Goal: Task Accomplishment & Management: Use online tool/utility

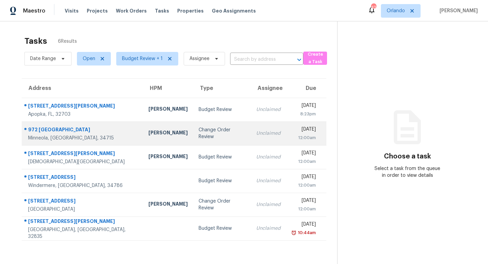
click at [198, 133] on div "Change Order Review" at bounding box center [221, 133] width 47 height 14
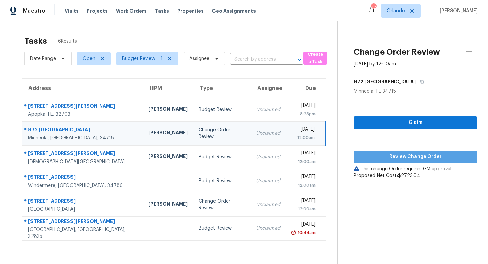
click at [416, 159] on span "Review Change Order" at bounding box center [415, 156] width 112 height 8
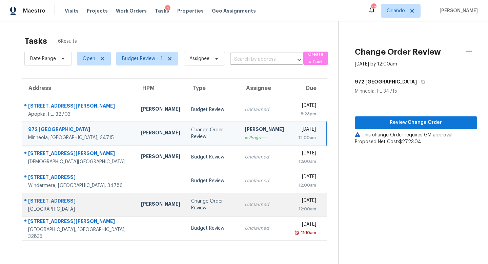
click at [210, 201] on div "Change Order Review" at bounding box center [212, 204] width 43 height 14
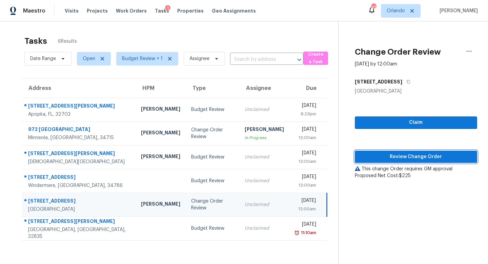
click at [404, 155] on span "Review Change Order" at bounding box center [415, 156] width 111 height 8
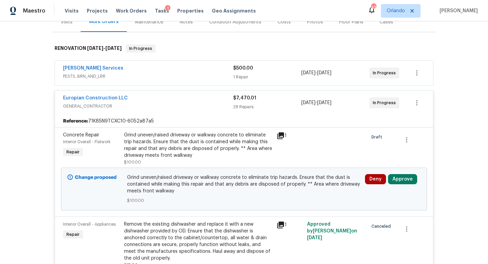
scroll to position [146, 0]
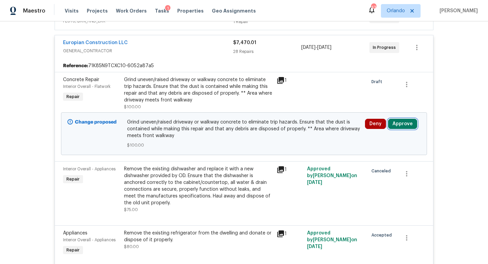
click at [403, 124] on button "Approve" at bounding box center [402, 124] width 29 height 10
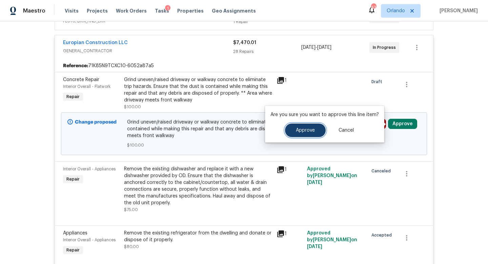
click at [313, 131] on span "Approve" at bounding box center [305, 130] width 19 height 5
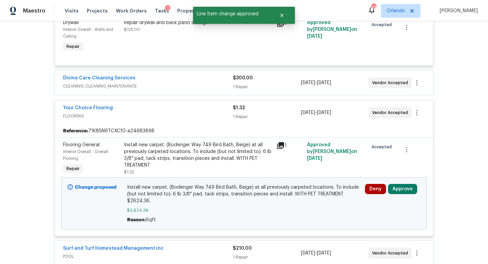
scroll to position [1641, 0]
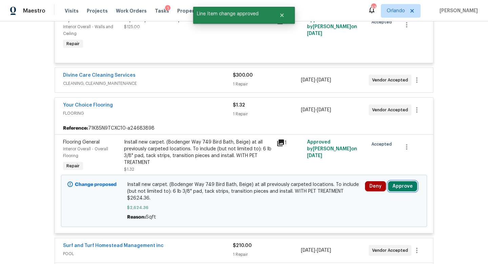
click at [406, 181] on button "Approve" at bounding box center [402, 186] width 29 height 10
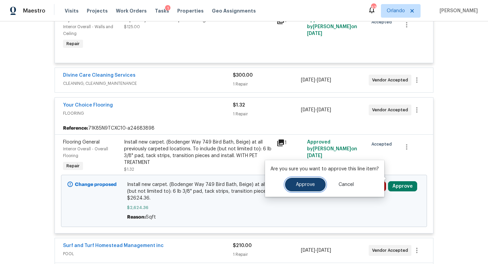
click at [306, 179] on button "Approve" at bounding box center [305, 184] width 41 height 14
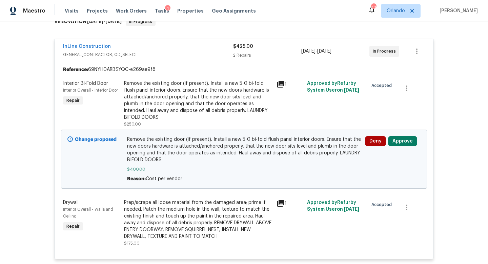
scroll to position [127, 0]
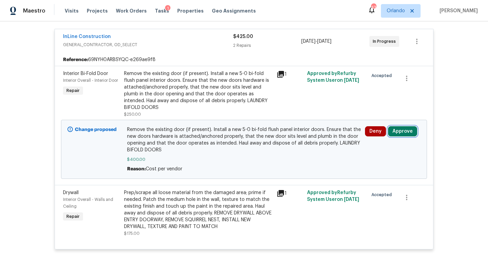
click at [400, 136] on button "Approve" at bounding box center [402, 131] width 29 height 10
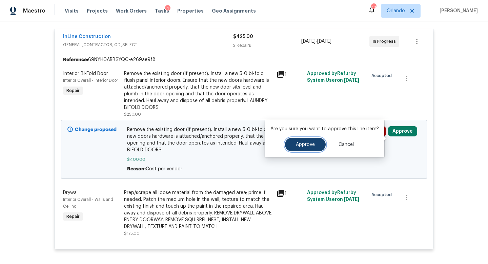
click at [309, 143] on span "Approve" at bounding box center [305, 144] width 19 height 5
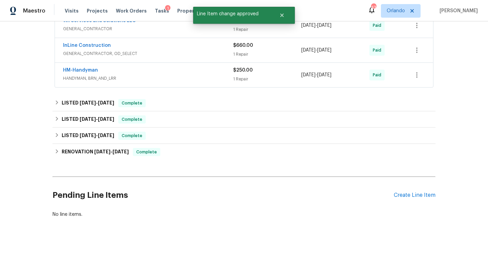
scroll to position [349, 0]
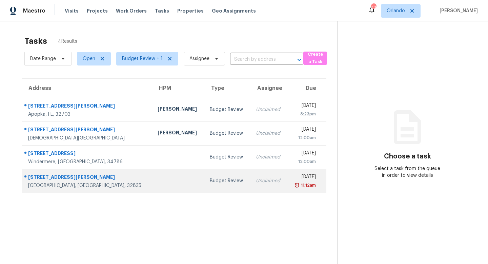
click at [204, 175] on td "Budget Review" at bounding box center [227, 181] width 46 height 24
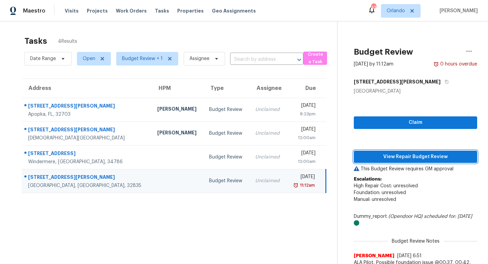
click at [420, 155] on span "View Repair Budget Review" at bounding box center [415, 156] width 112 height 8
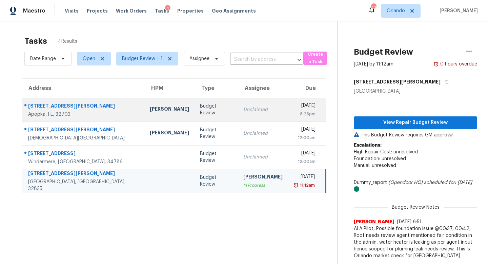
click at [238, 115] on td "Unclaimed" at bounding box center [263, 110] width 50 height 24
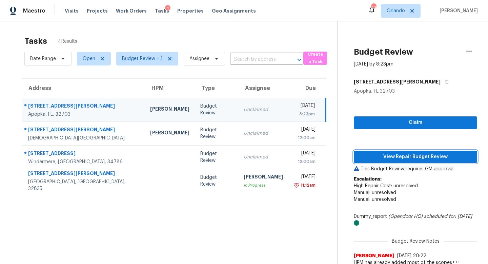
click at [396, 154] on span "View Repair Budget Review" at bounding box center [415, 156] width 112 height 8
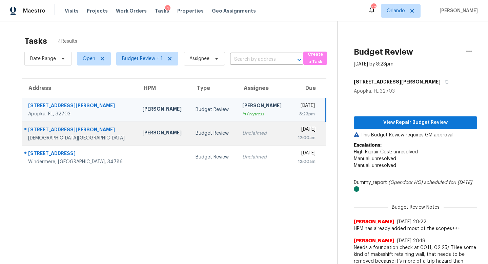
click at [237, 128] on td "Unclaimed" at bounding box center [263, 133] width 53 height 24
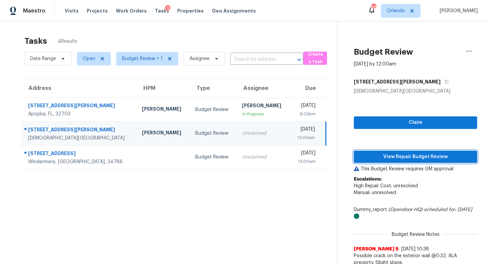
click at [407, 157] on span "View Repair Budget Review" at bounding box center [415, 156] width 112 height 8
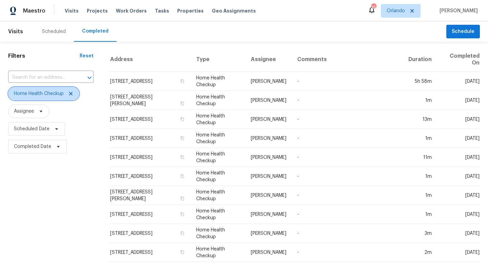
click at [71, 93] on icon at bounding box center [70, 93] width 3 height 3
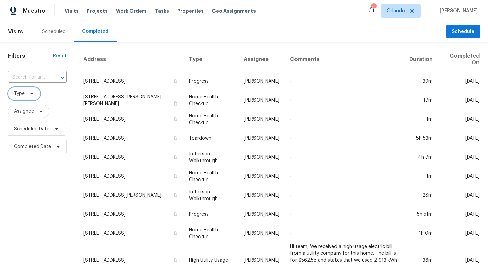
click at [33, 94] on icon at bounding box center [31, 93] width 5 height 5
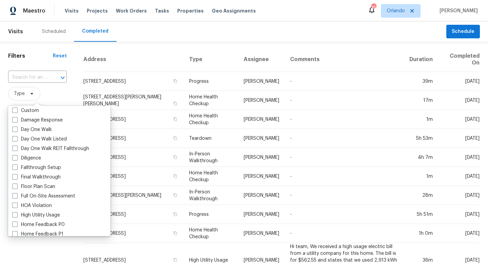
scroll to position [93, 0]
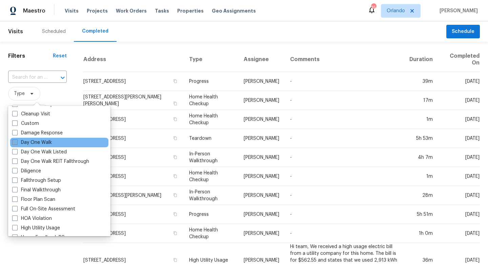
click at [16, 142] on span at bounding box center [14, 141] width 5 height 5
click at [16, 142] on input "Day One Walk" at bounding box center [14, 141] width 4 height 4
checkbox input "true"
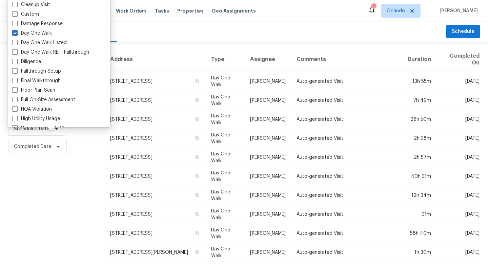
click at [45, 194] on div "Filters Reset ​ Day One Walk Assignee Scheduled Date Completed Date" at bounding box center [51, 255] width 102 height 427
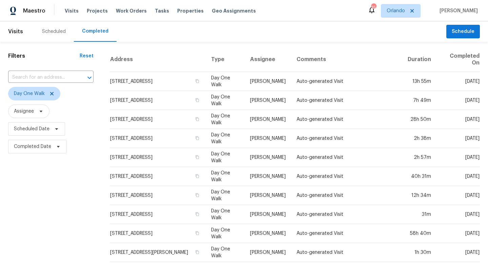
click at [49, 32] on div "Scheduled" at bounding box center [54, 31] width 24 height 7
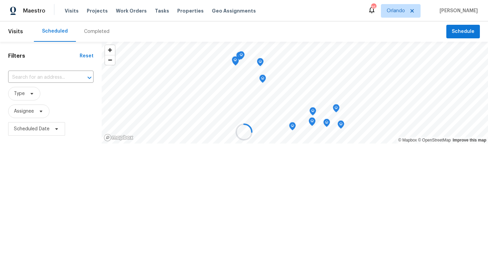
click at [49, 32] on div at bounding box center [244, 132] width 488 height 264
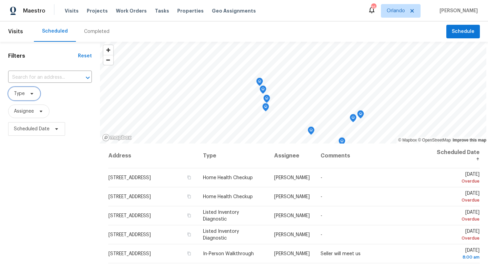
click at [33, 95] on icon at bounding box center [31, 93] width 5 height 5
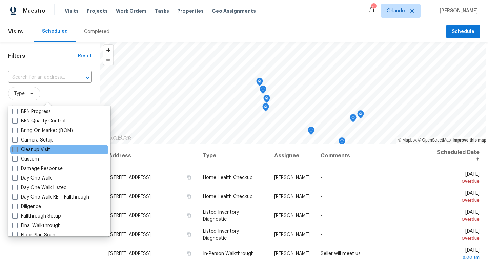
scroll to position [69, 0]
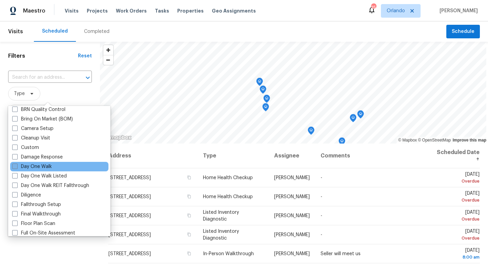
click at [15, 168] on span at bounding box center [14, 165] width 5 height 5
click at [15, 167] on input "Day One Walk" at bounding box center [14, 165] width 4 height 4
checkbox input "true"
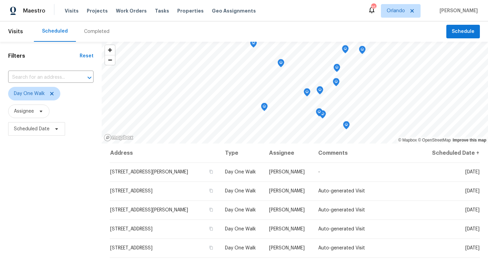
click at [55, 185] on div "Filters Reset ​ Day One Walk Assignee Scheduled Date" at bounding box center [51, 198] width 102 height 312
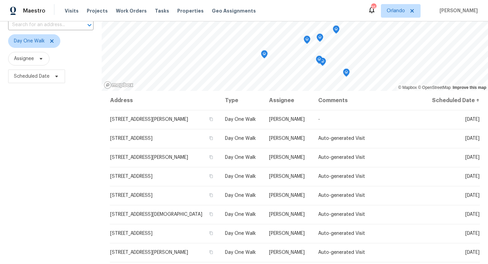
scroll to position [90, 0]
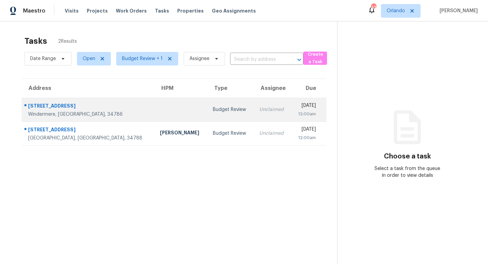
click at [213, 109] on div "Budget Review" at bounding box center [231, 109] width 36 height 7
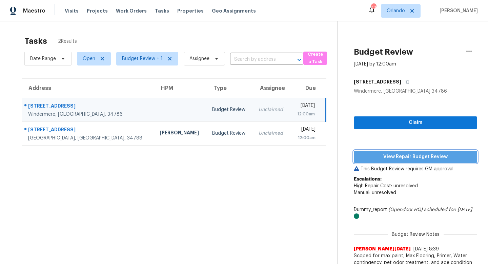
click at [405, 156] on span "View Repair Budget Review" at bounding box center [415, 156] width 112 height 8
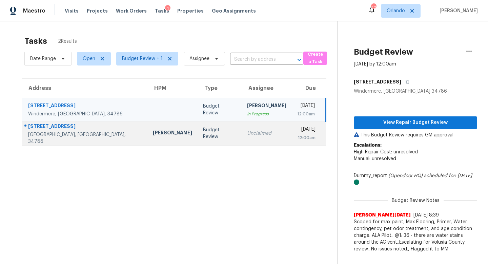
click at [203, 130] on div "Budget Review" at bounding box center [219, 133] width 33 height 14
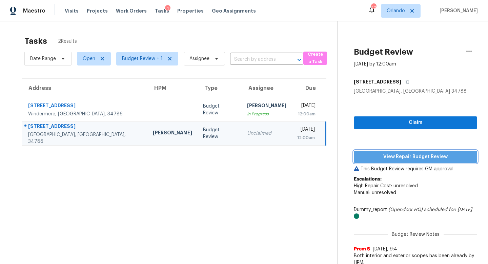
click at [413, 160] on span "View Repair Budget Review" at bounding box center [415, 156] width 112 height 8
